Goal: Navigation & Orientation: Find specific page/section

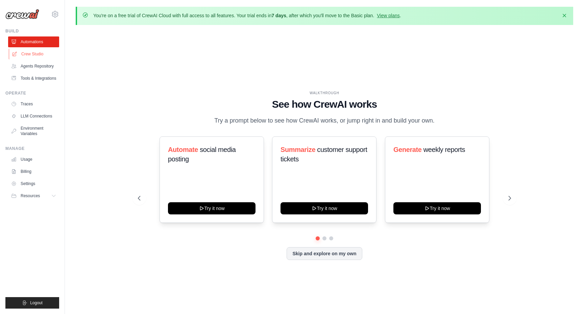
click at [42, 54] on link "Crew Studio" at bounding box center [34, 54] width 51 height 11
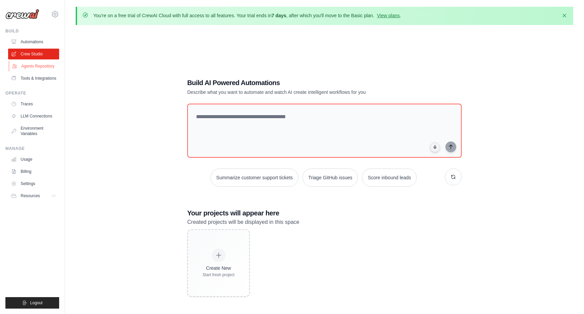
click at [37, 70] on link "Agents Repository" at bounding box center [34, 66] width 51 height 11
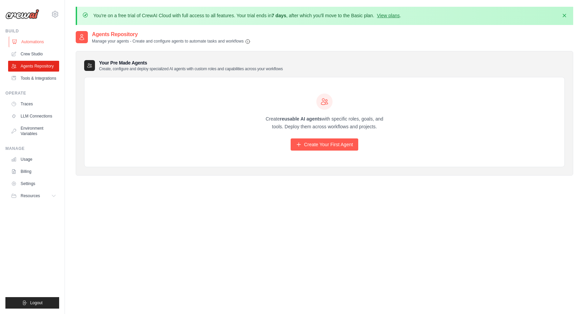
click at [30, 37] on link "Automations" at bounding box center [34, 42] width 51 height 11
click at [21, 16] on img at bounding box center [22, 14] width 34 height 10
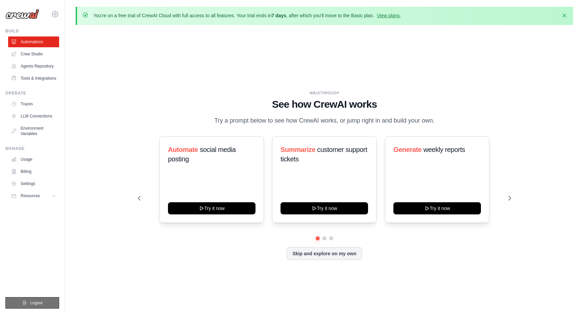
click at [29, 299] on button "Logout" at bounding box center [32, 303] width 54 height 11
